Goal: Task Accomplishment & Management: Use online tool/utility

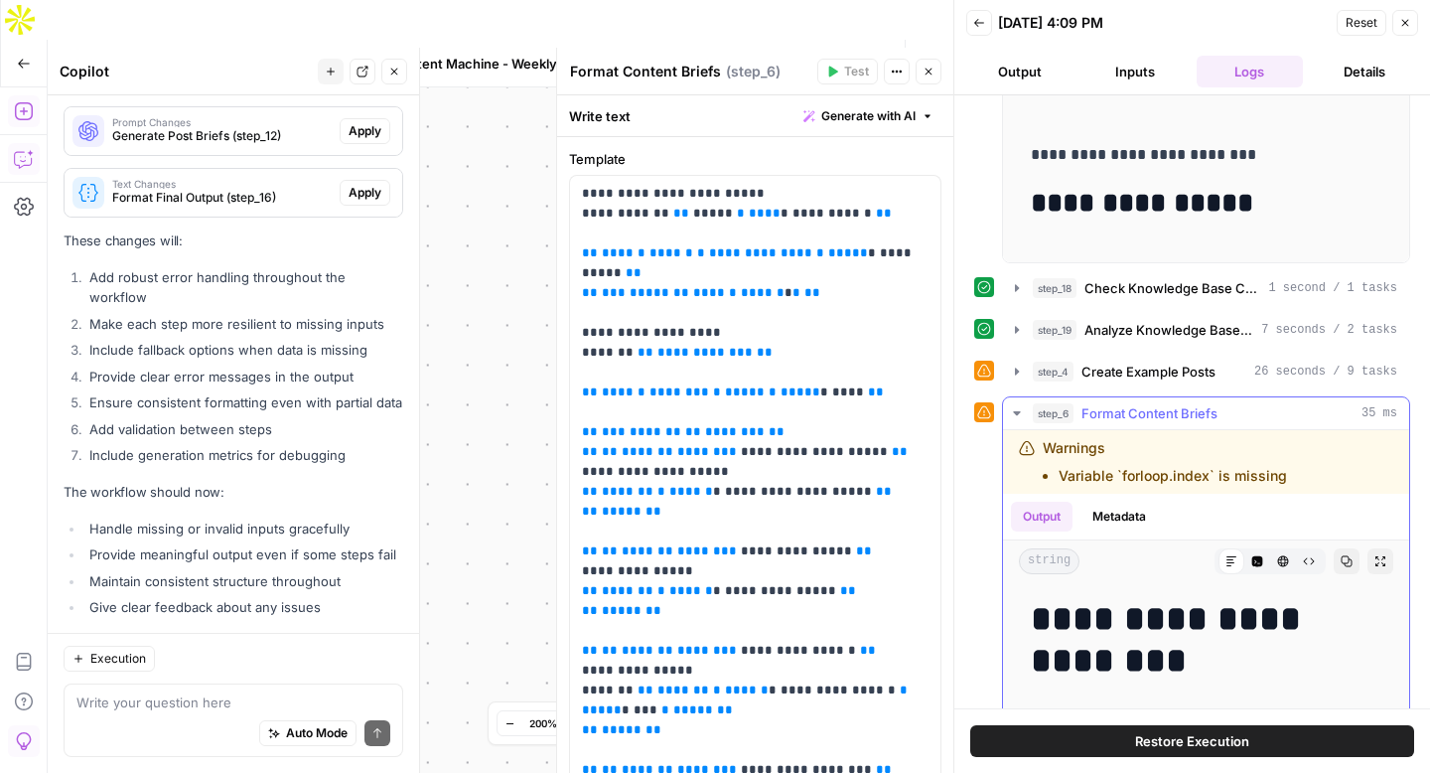
scroll to position [1, 0]
click at [1179, 743] on span "Restore Execution" at bounding box center [1192, 741] width 114 height 20
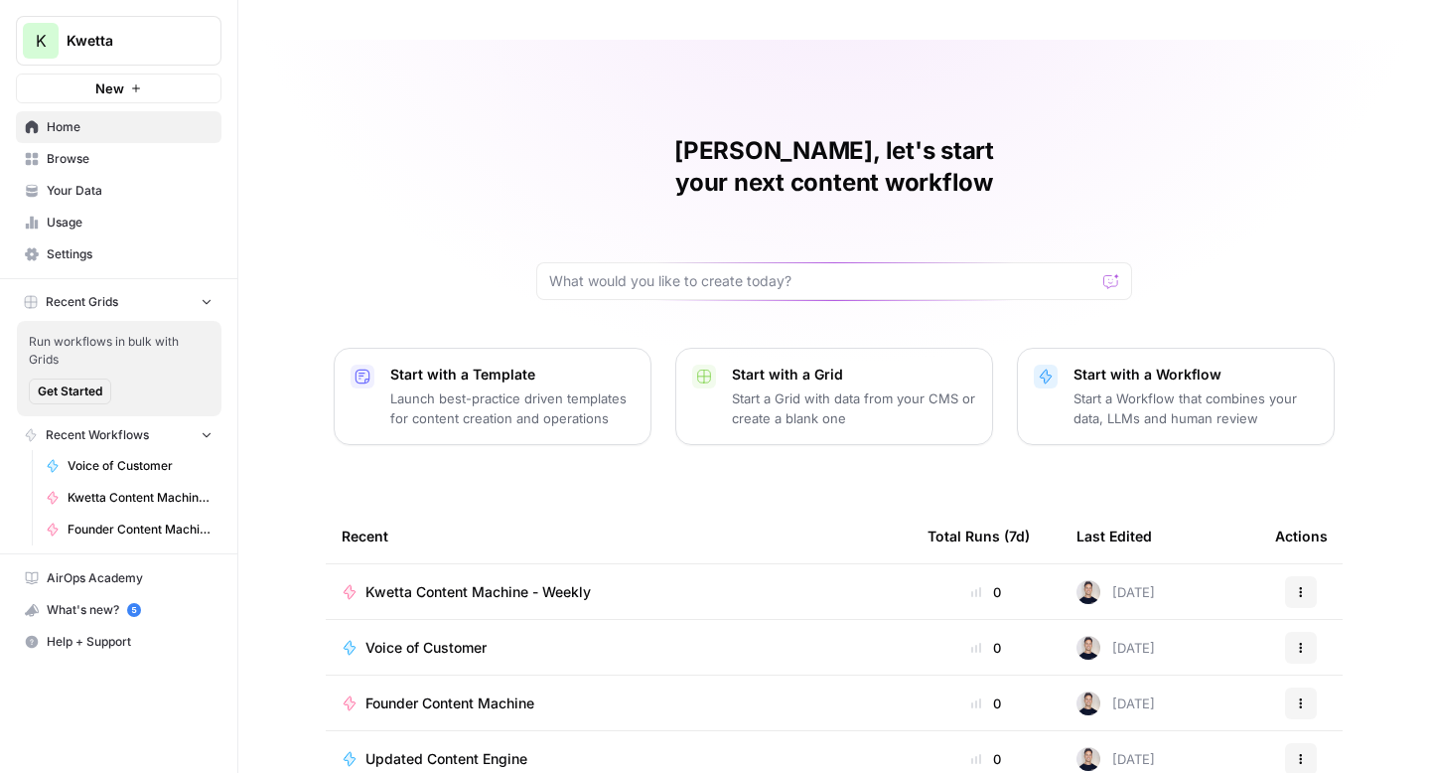
click at [410, 638] on span "Voice of Customer" at bounding box center [425, 648] width 121 height 20
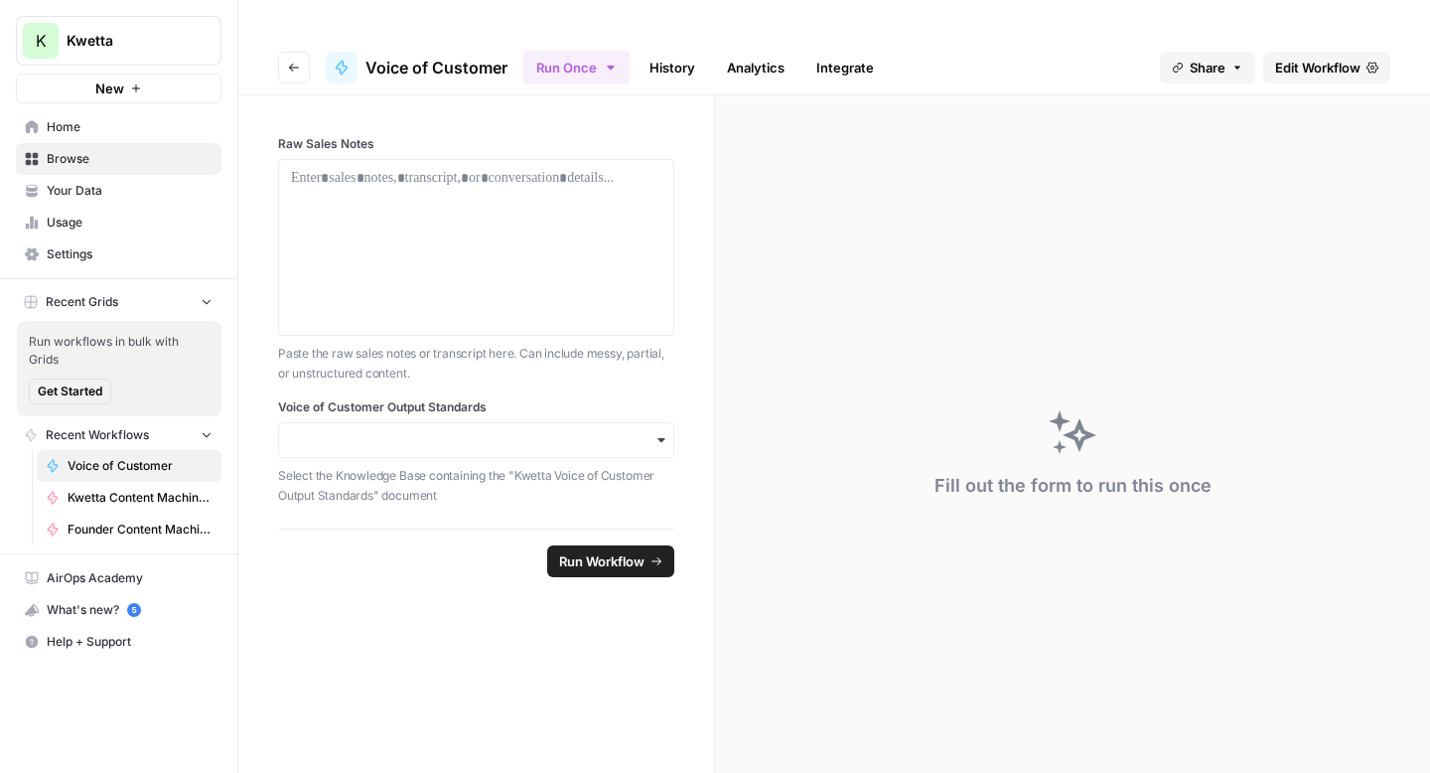
click at [1312, 58] on span "Edit Workflow" at bounding box center [1317, 68] width 85 height 20
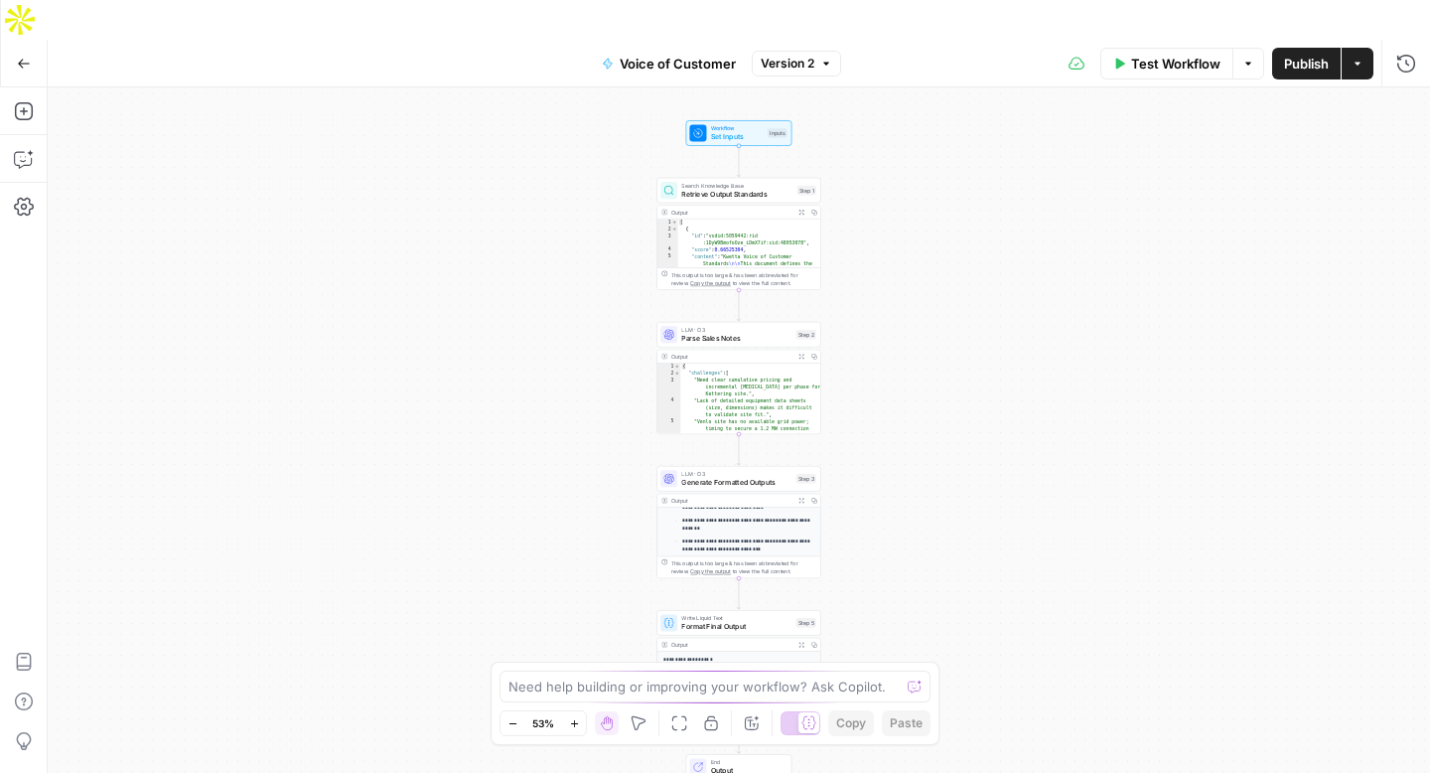
scroll to position [363, 0]
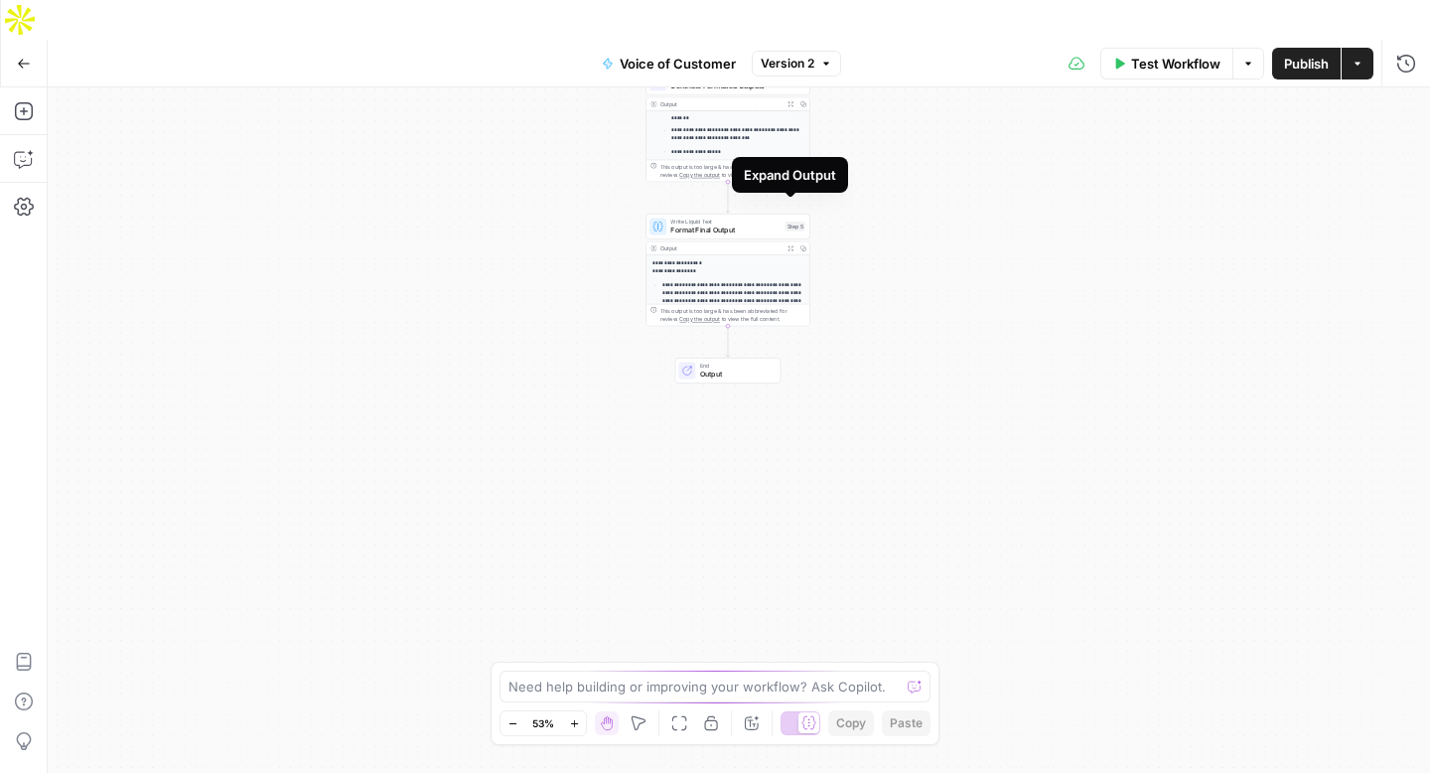
click at [789, 245] on icon "button" at bounding box center [790, 248] width 6 height 6
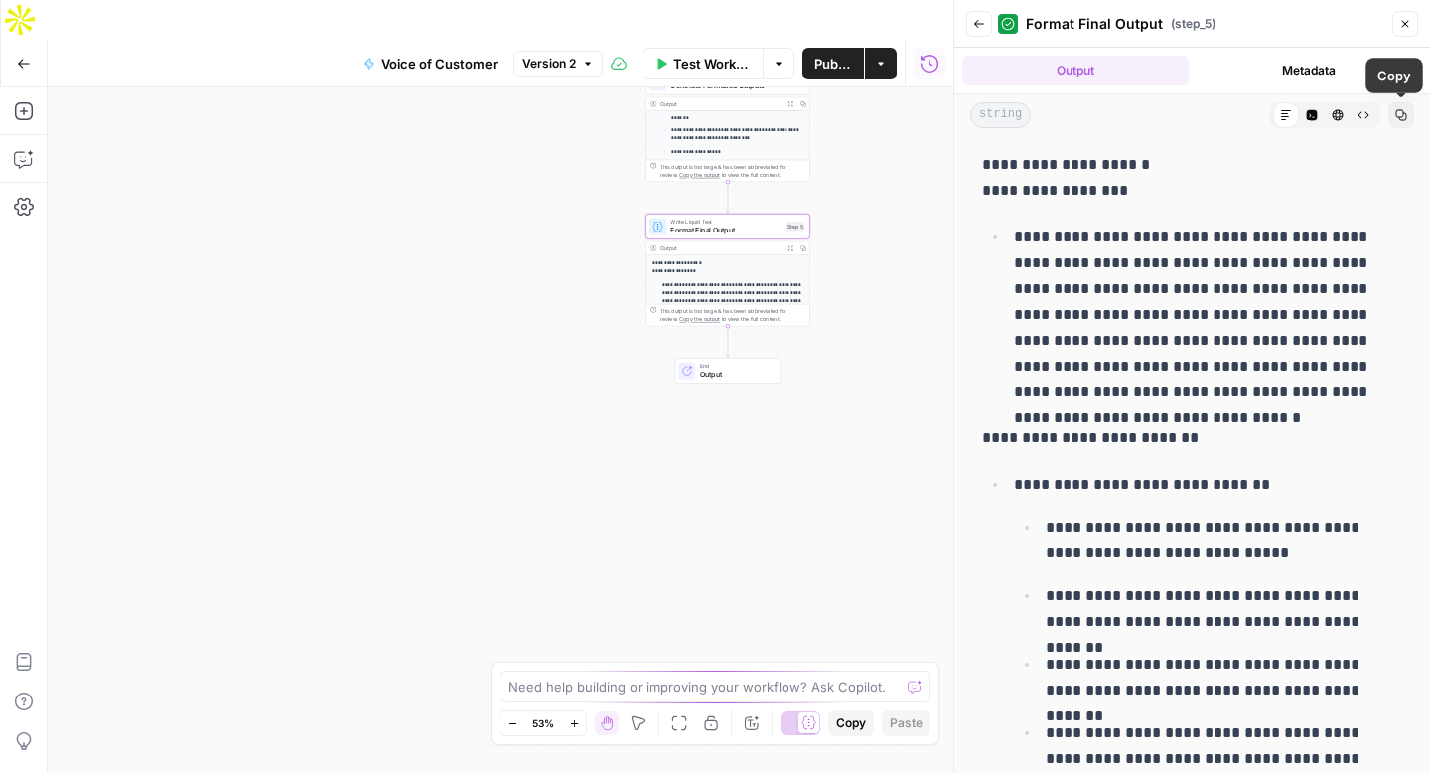
click at [1402, 114] on icon "button" at bounding box center [1401, 115] width 12 height 12
